Goal: Information Seeking & Learning: Learn about a topic

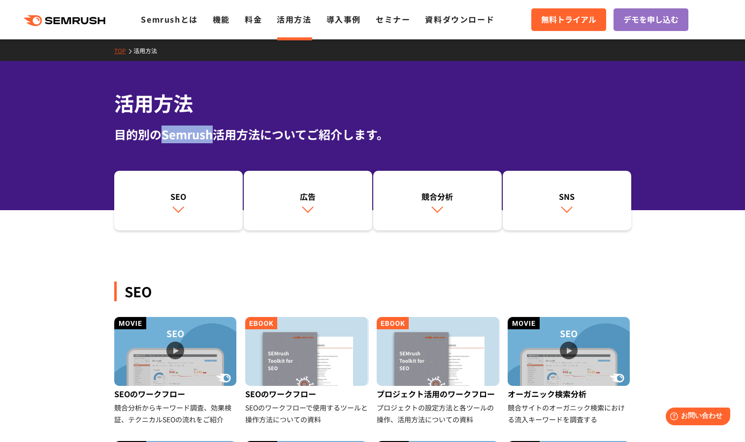
drag, startPoint x: 164, startPoint y: 129, endPoint x: 210, endPoint y: 136, distance: 45.7
click at [210, 136] on div "目的別のSemrush活用方法についてご紹介します。" at bounding box center [372, 134] width 517 height 18
copy div "Semrush"
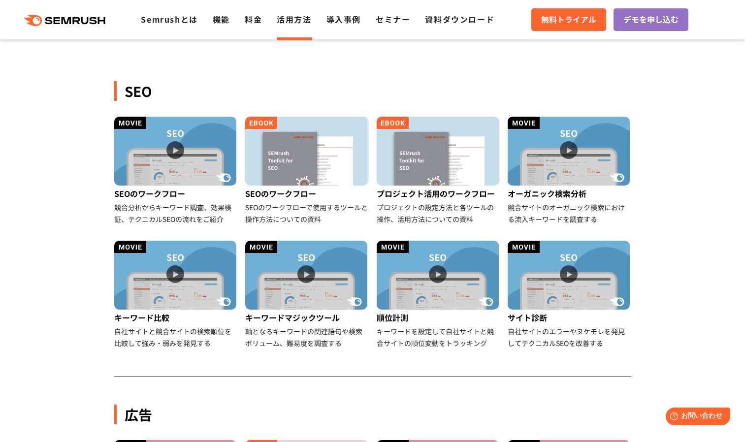
scroll to position [201, 0]
click at [174, 146] on img at bounding box center [175, 150] width 122 height 69
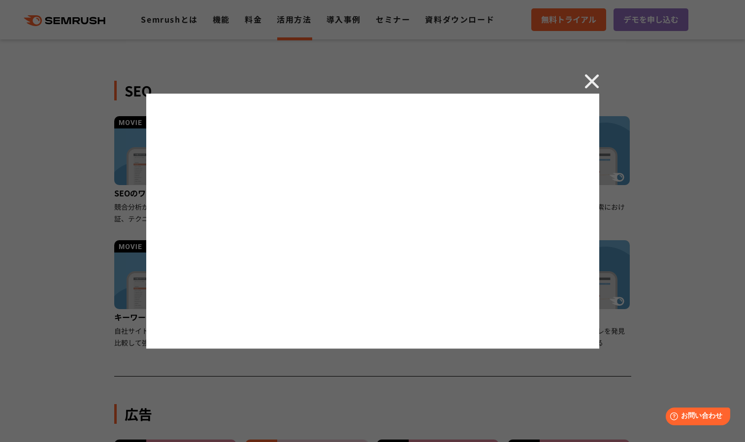
click at [594, 78] on img at bounding box center [591, 81] width 15 height 15
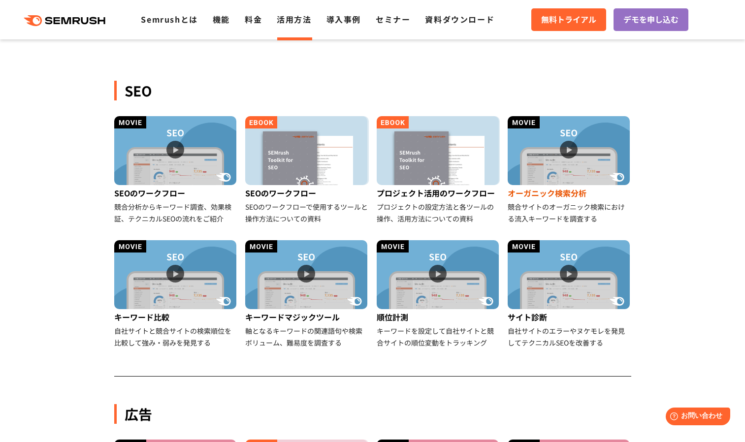
click at [569, 147] on img at bounding box center [568, 150] width 122 height 69
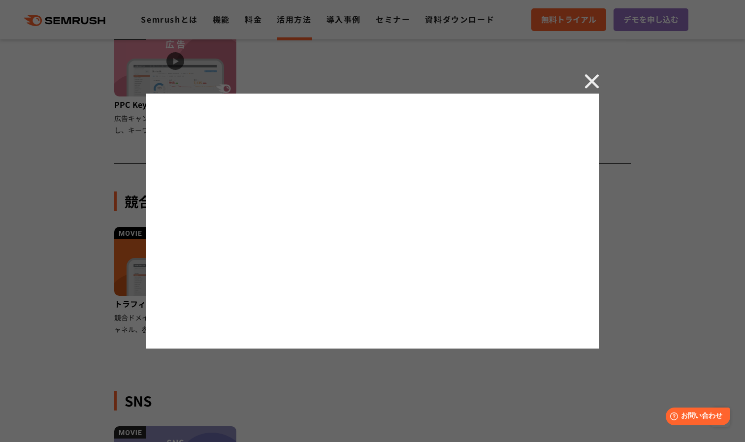
scroll to position [791, 0]
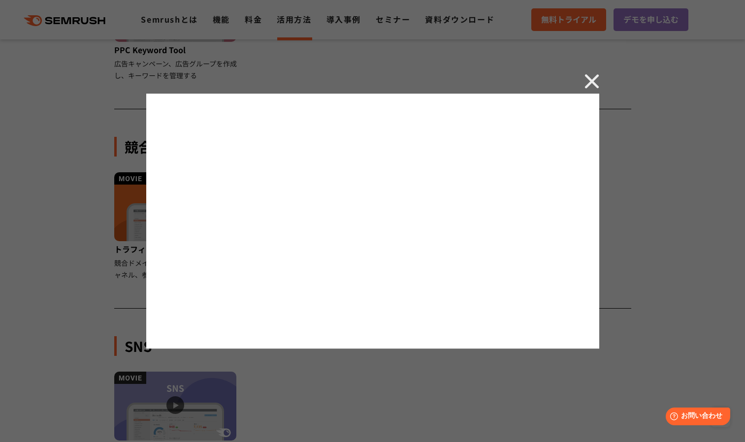
click at [599, 81] on div at bounding box center [372, 221] width 745 height 442
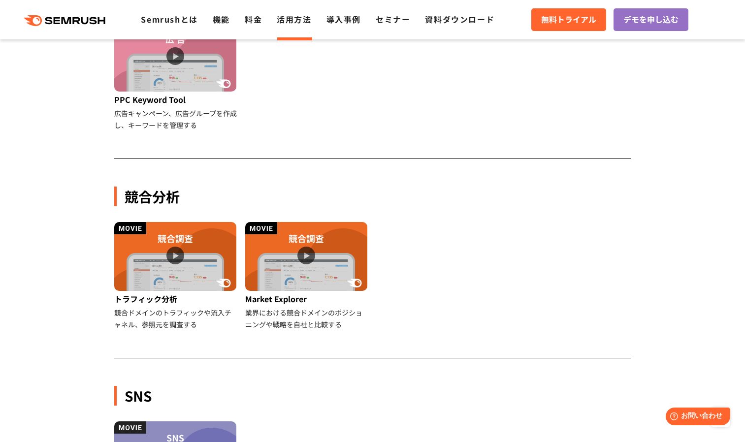
scroll to position [742, 0]
click at [177, 254] on img at bounding box center [175, 255] width 122 height 69
